Goal: Use online tool/utility: Utilize a website feature to perform a specific function

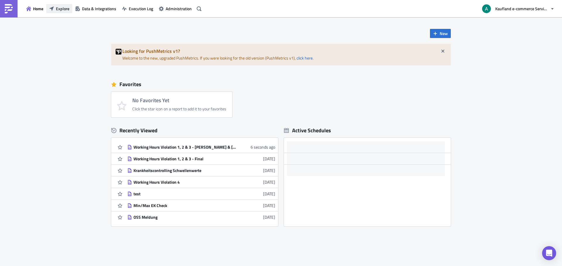
click at [56, 10] on span "Explore" at bounding box center [62, 9] width 13 height 6
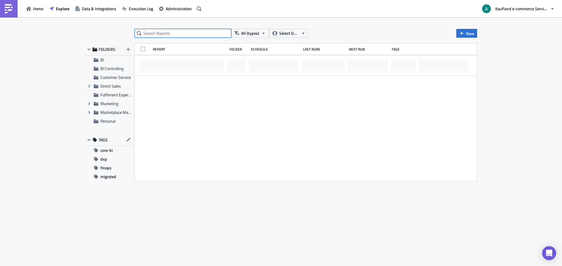
click at [163, 33] on input "text" at bounding box center [183, 33] width 97 height 9
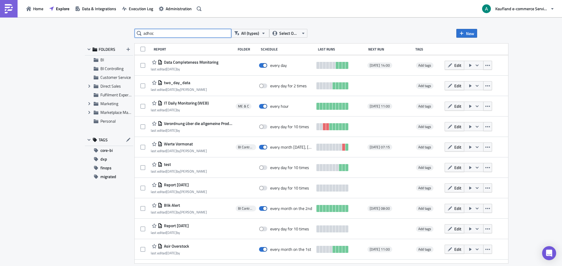
type input "adhoc"
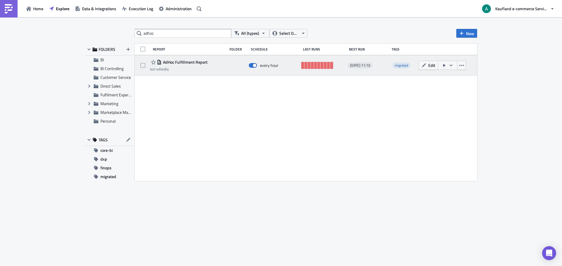
click at [223, 69] on div "AdHoc Fulfillment Report last edited by" at bounding box center [187, 66] width 74 height 12
click at [421, 68] on button "Edit" at bounding box center [428, 65] width 20 height 9
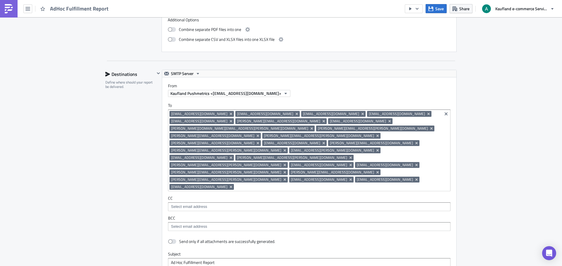
scroll to position [322, 0]
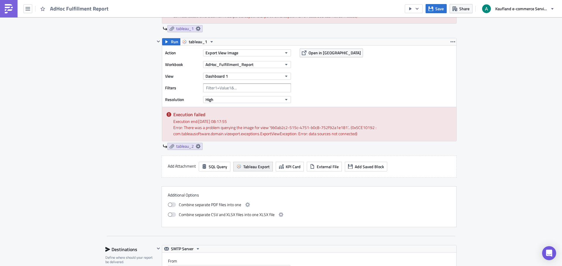
click at [264, 171] on button "Tableau Export" at bounding box center [252, 167] width 39 height 10
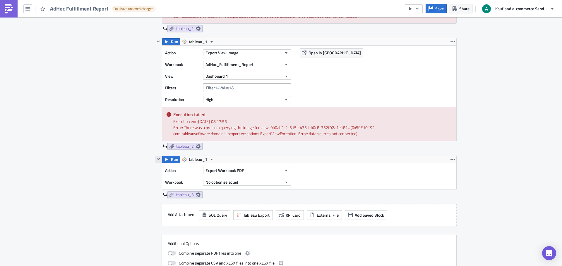
click at [156, 160] on icon "button" at bounding box center [158, 159] width 5 height 5
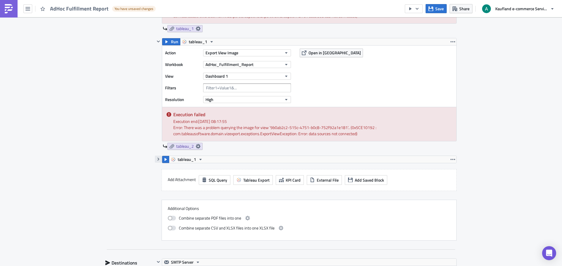
click at [158, 161] on icon "button" at bounding box center [158, 159] width 5 height 5
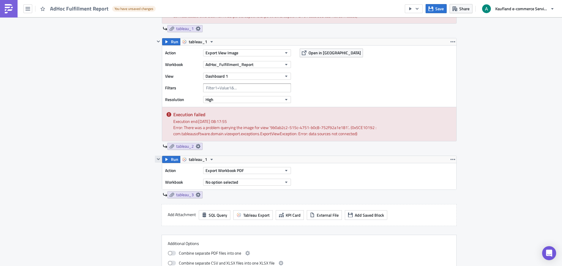
click at [158, 161] on icon "button" at bounding box center [158, 159] width 5 height 5
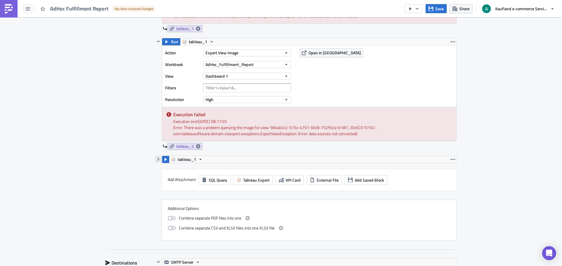
click at [158, 161] on icon "button" at bounding box center [158, 159] width 5 height 5
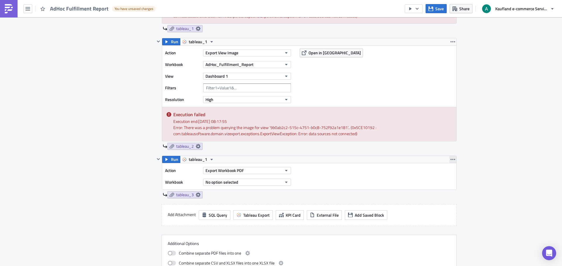
click at [452, 160] on icon "button" at bounding box center [452, 159] width 5 height 1
click at [449, 194] on div "Remove" at bounding box center [453, 194] width 39 height 6
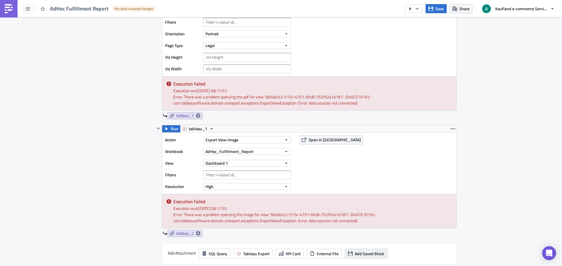
scroll to position [234, 0]
click at [319, 141] on span "Open in [GEOGRAPHIC_DATA]" at bounding box center [334, 140] width 52 height 6
